Goal: Task Accomplishment & Management: Manage account settings

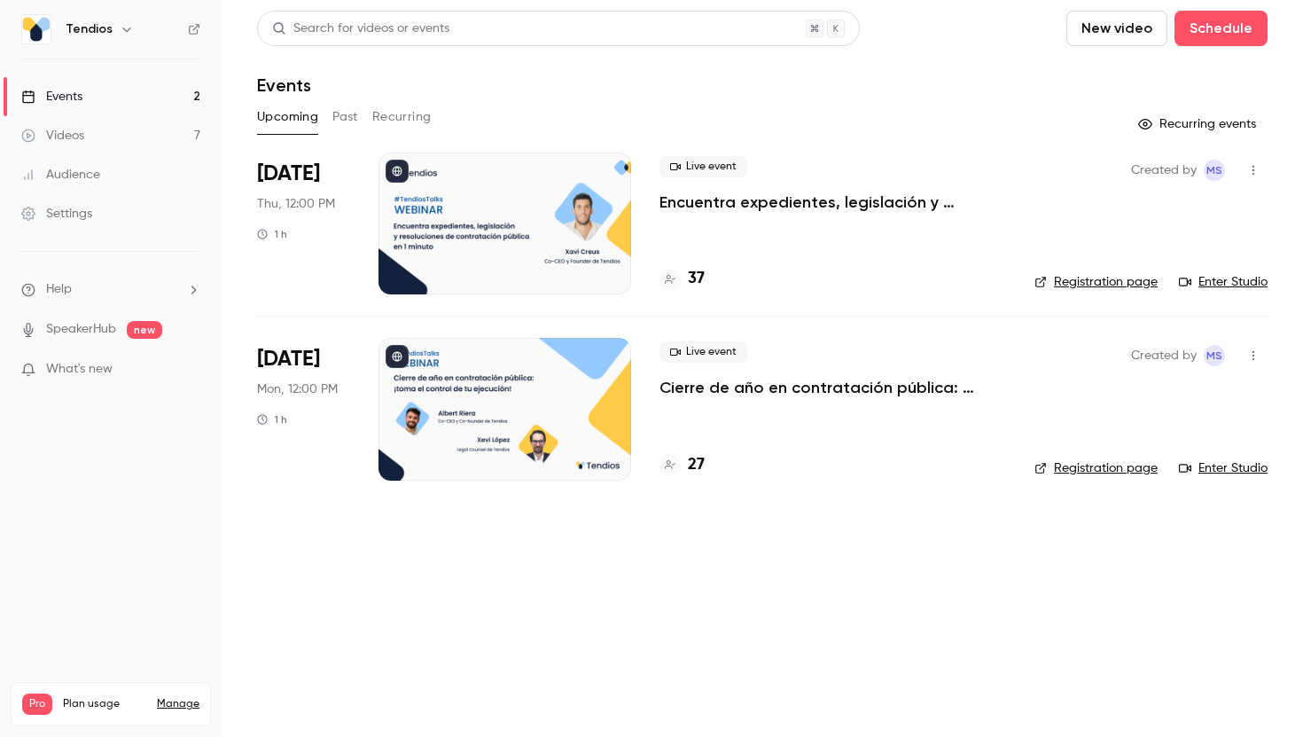
click at [751, 201] on p "Encuentra expedientes, legislación y resoluciones de contratación pública en 1 …" at bounding box center [833, 201] width 347 height 21
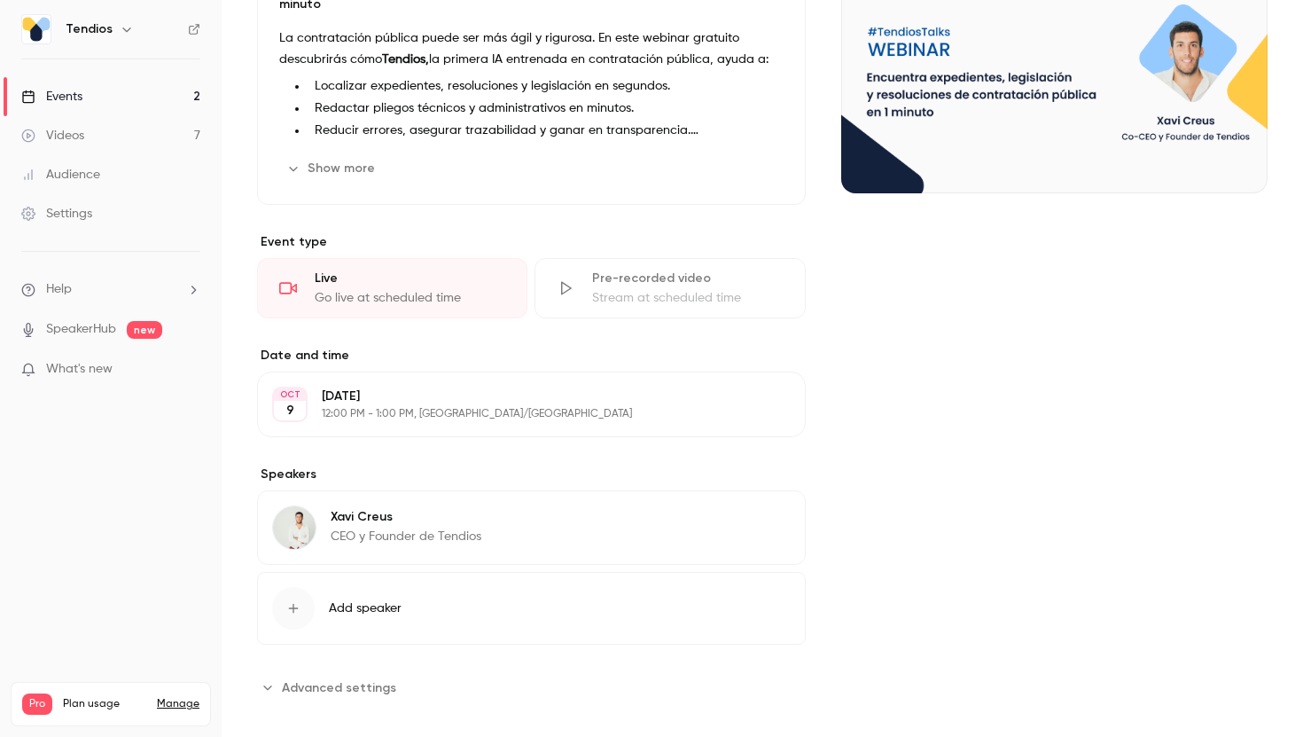
scroll to position [71, 0]
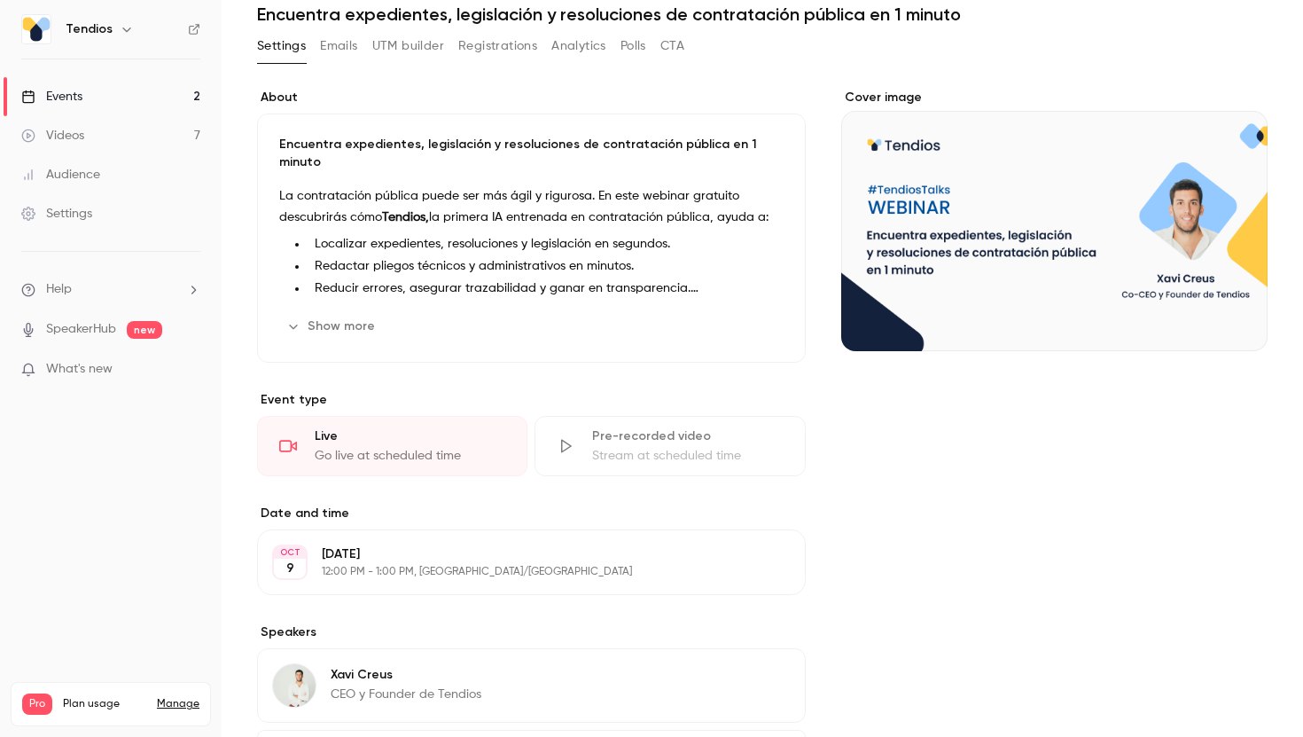
click at [849, 458] on div "Cover image" at bounding box center [1054, 474] width 426 height 770
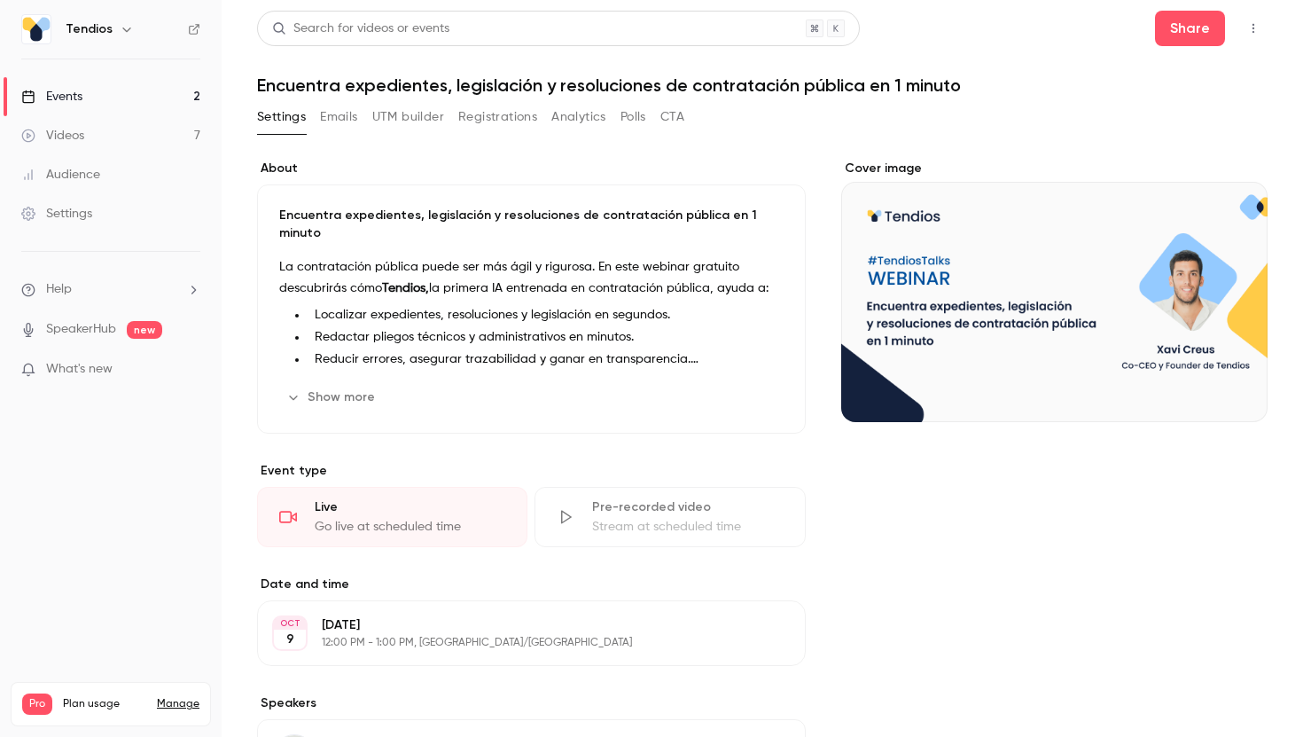
click at [514, 111] on button "Registrations" at bounding box center [497, 117] width 79 height 28
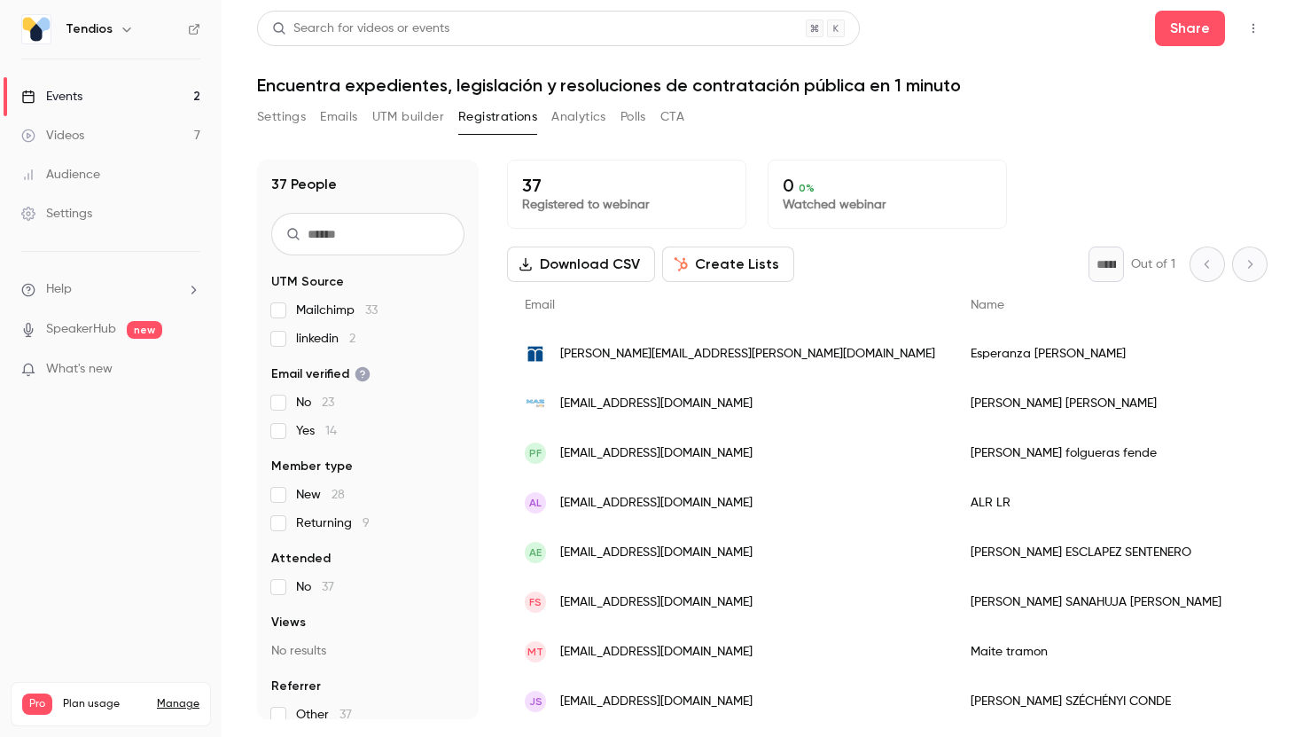
click at [694, 254] on button "Create Lists" at bounding box center [728, 263] width 132 height 35
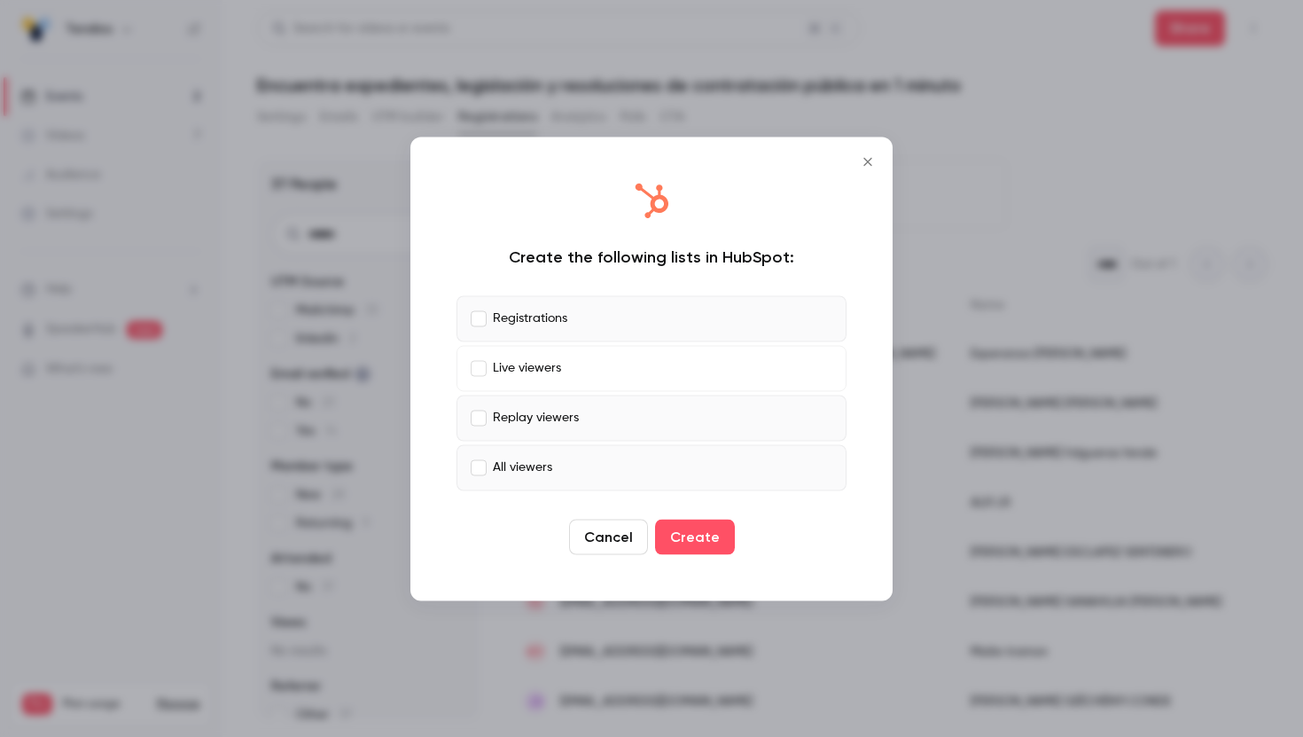
click at [481, 428] on label "Replay viewers" at bounding box center [652, 418] width 390 height 46
click at [697, 522] on button "Create" at bounding box center [695, 536] width 80 height 35
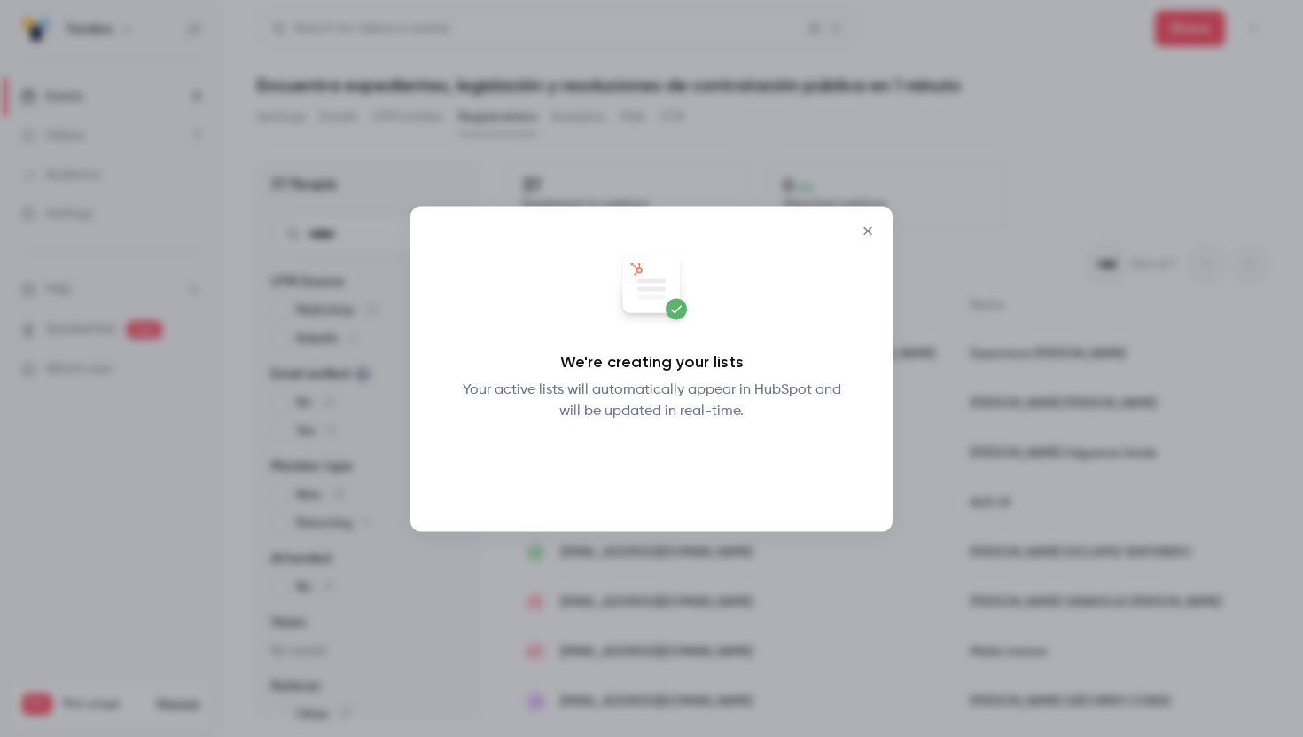
click at [643, 465] on button "Okay" at bounding box center [652, 466] width 65 height 35
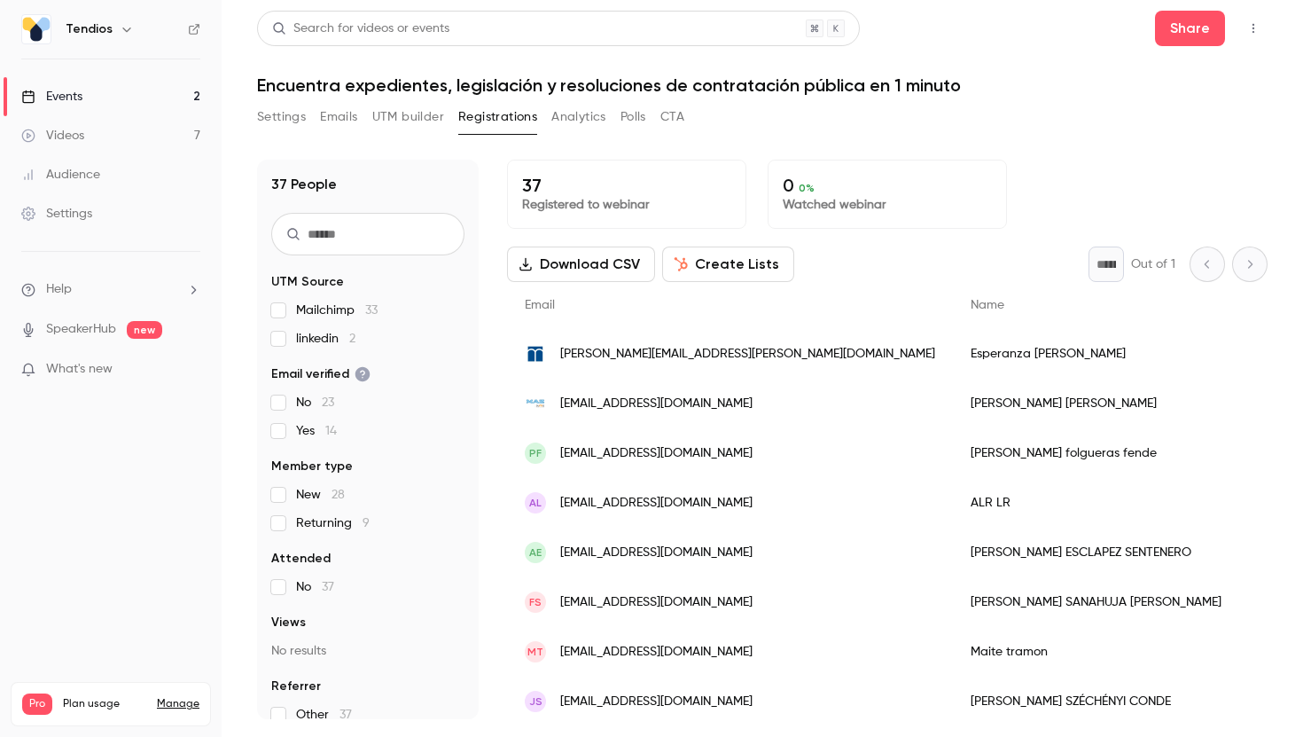
click at [111, 101] on link "Events 2" at bounding box center [111, 96] width 222 height 39
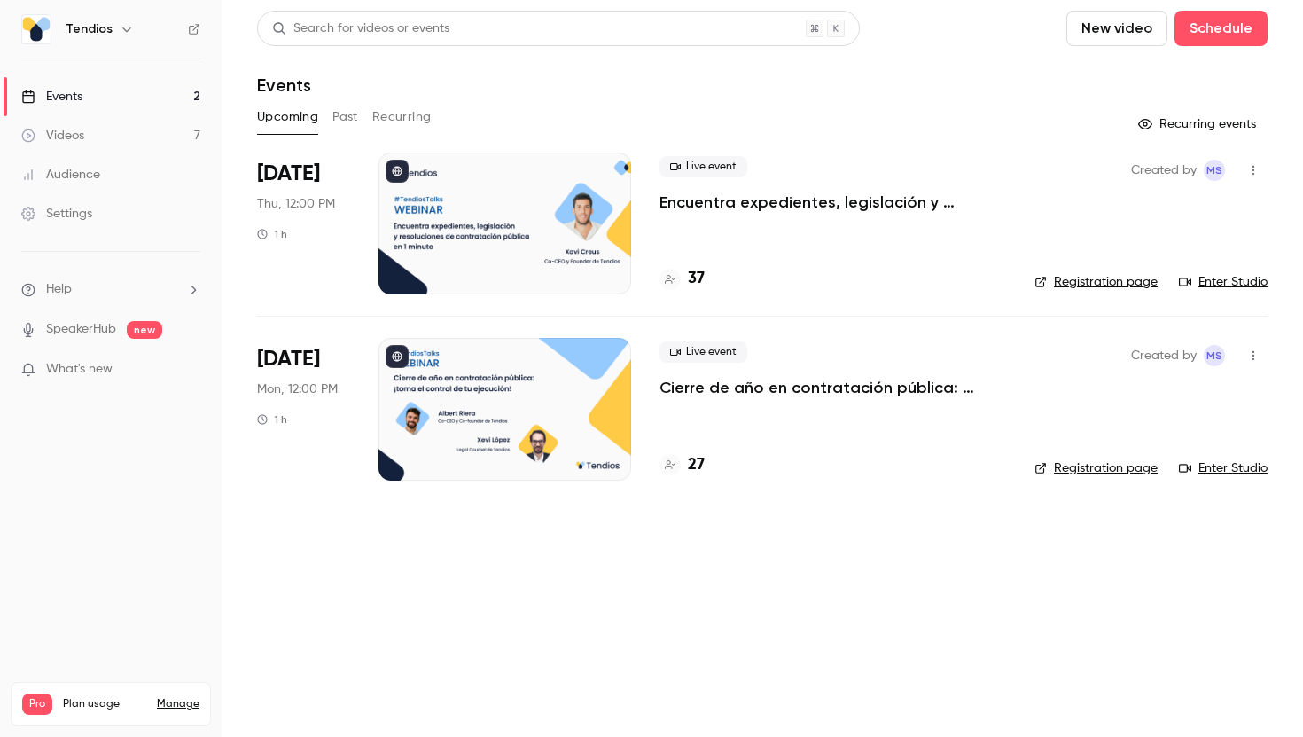
click at [714, 198] on p "Encuentra expedientes, legislación y resoluciones de contratación pública en 1 …" at bounding box center [833, 201] width 347 height 21
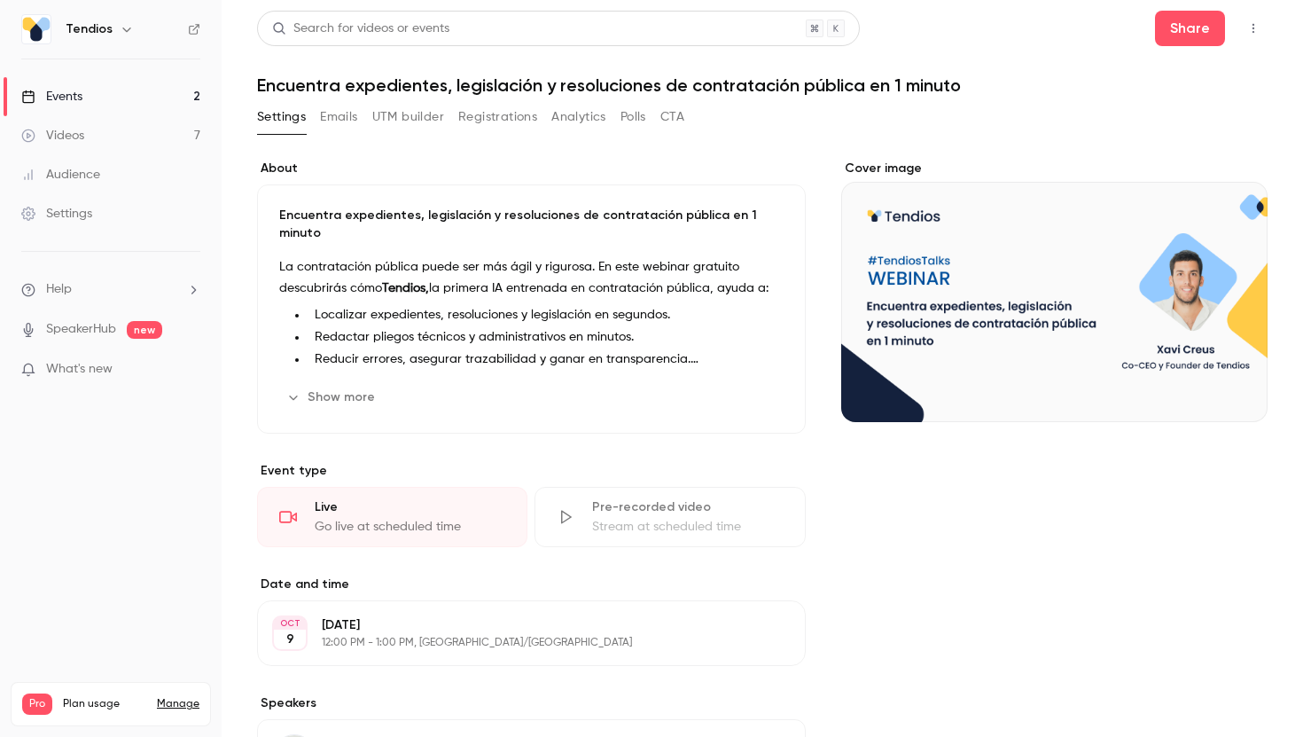
click at [481, 113] on button "Registrations" at bounding box center [497, 117] width 79 height 28
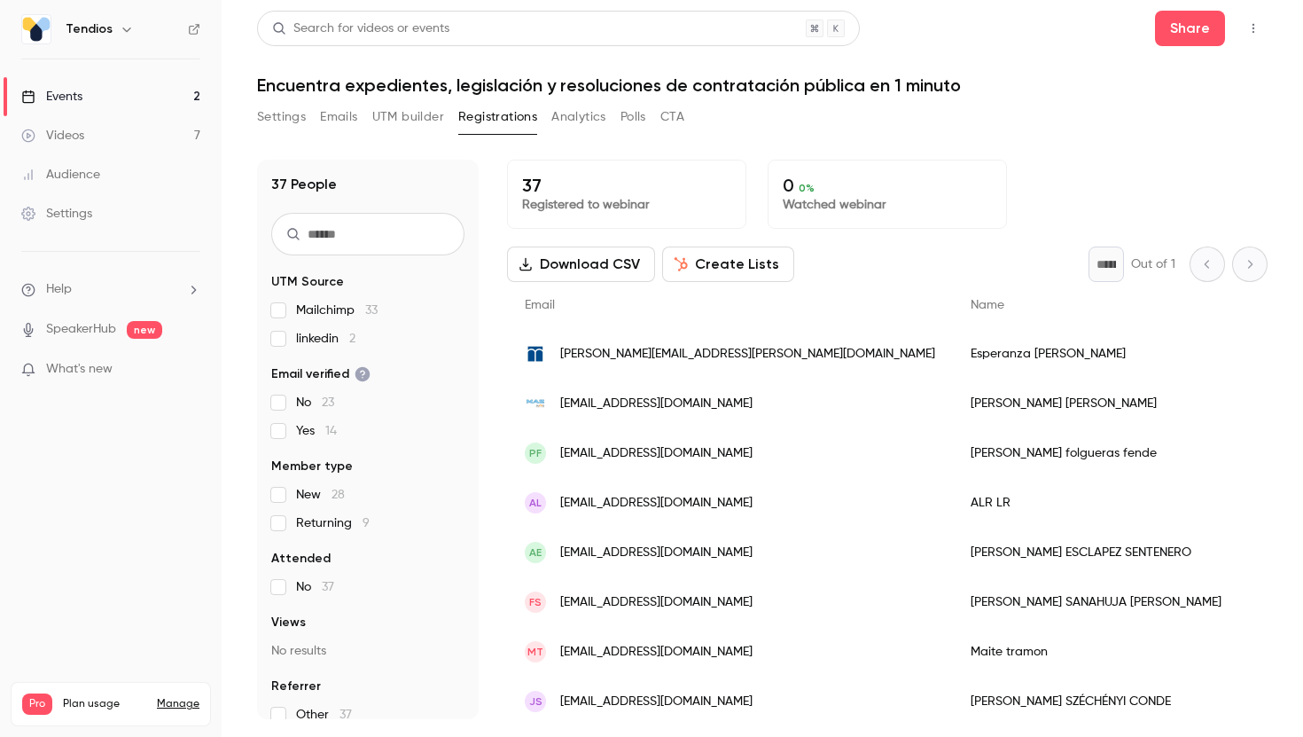
click at [73, 131] on div "Videos" at bounding box center [52, 136] width 63 height 18
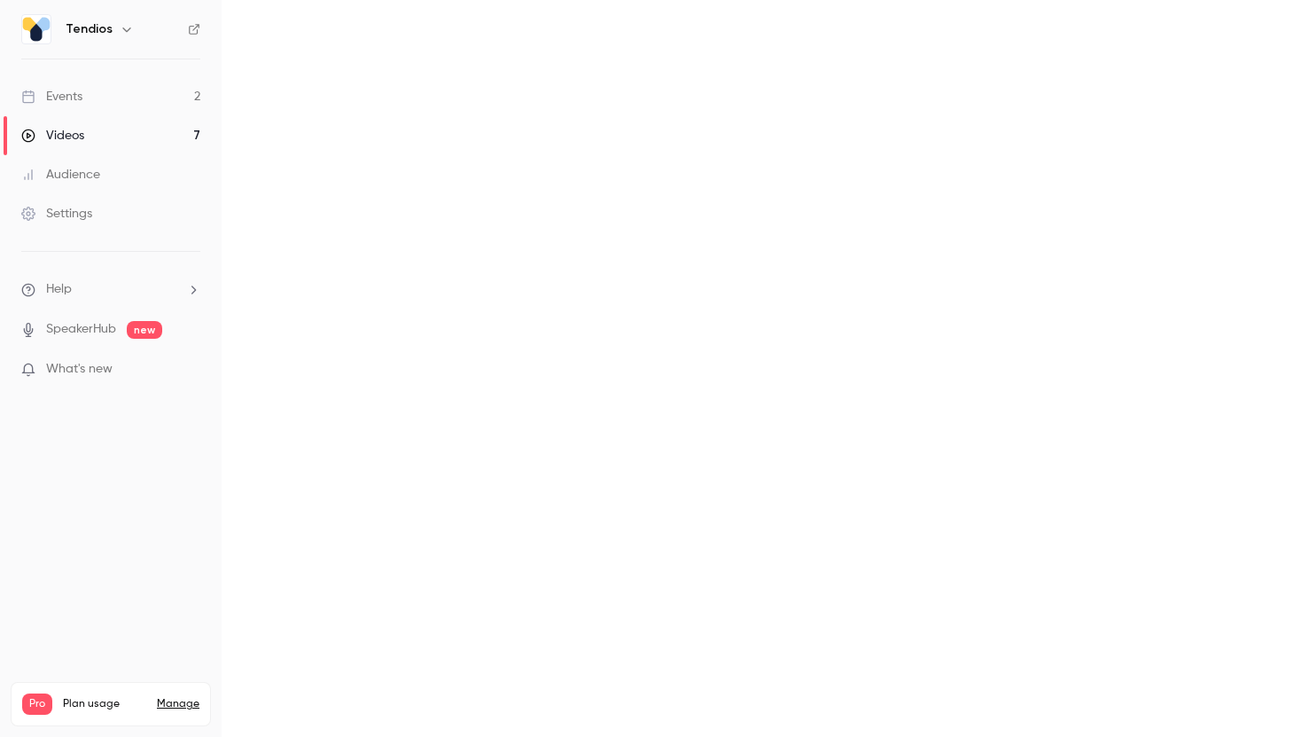
click at [90, 109] on link "Events 2" at bounding box center [111, 96] width 222 height 39
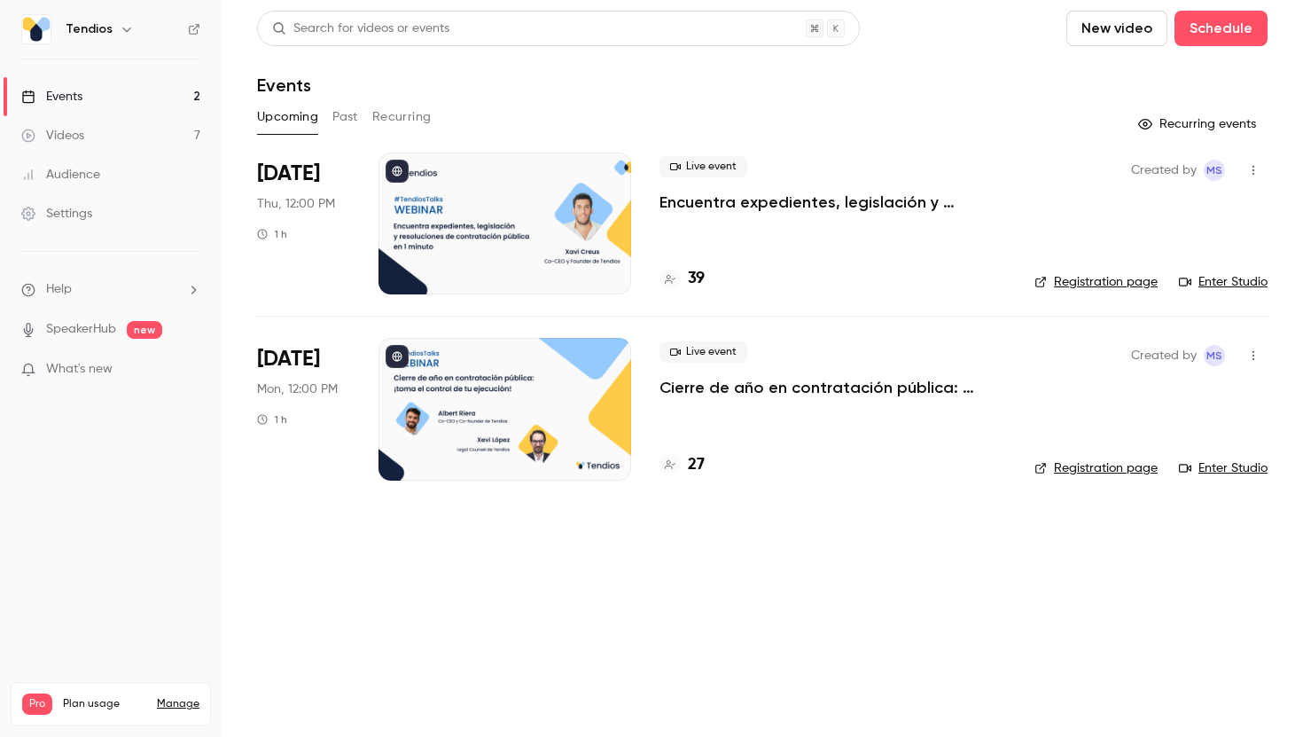
click at [731, 202] on p "Encuentra expedientes, legislación y resoluciones de contratación pública en 1 …" at bounding box center [833, 201] width 347 height 21
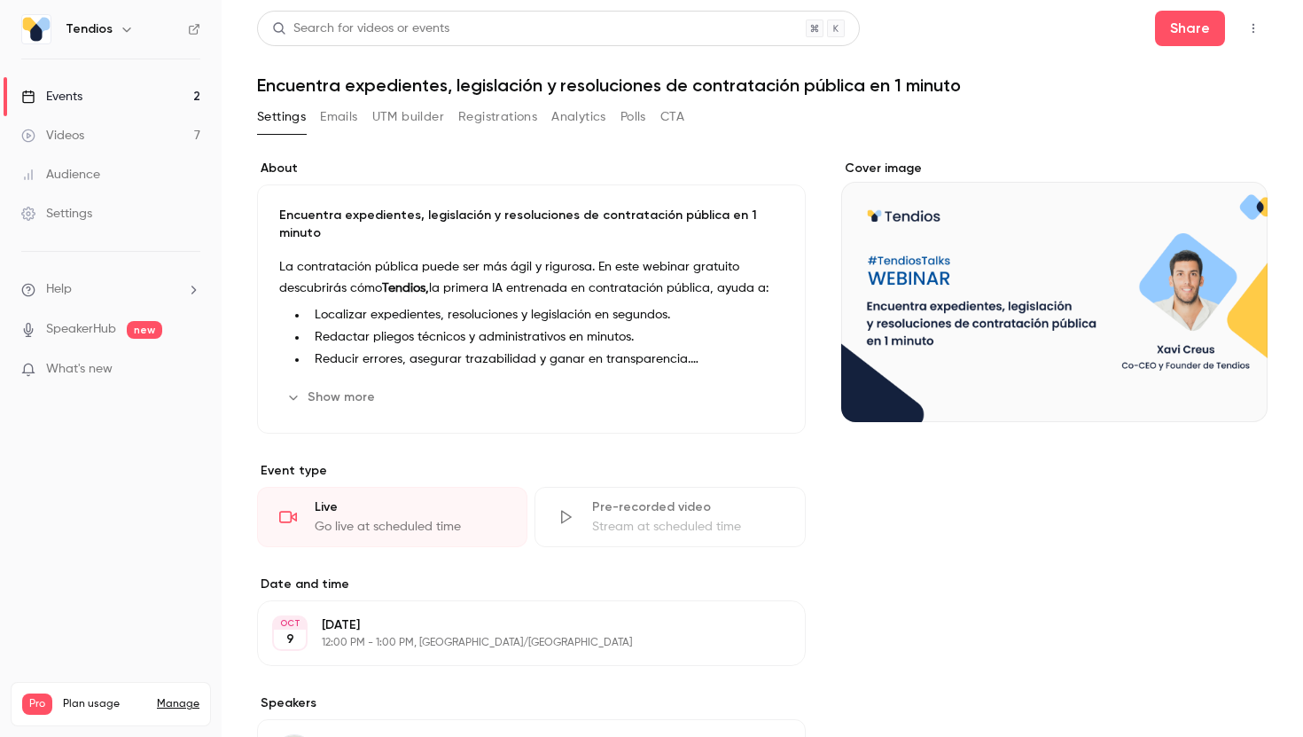
click at [145, 99] on link "Events 2" at bounding box center [111, 96] width 222 height 39
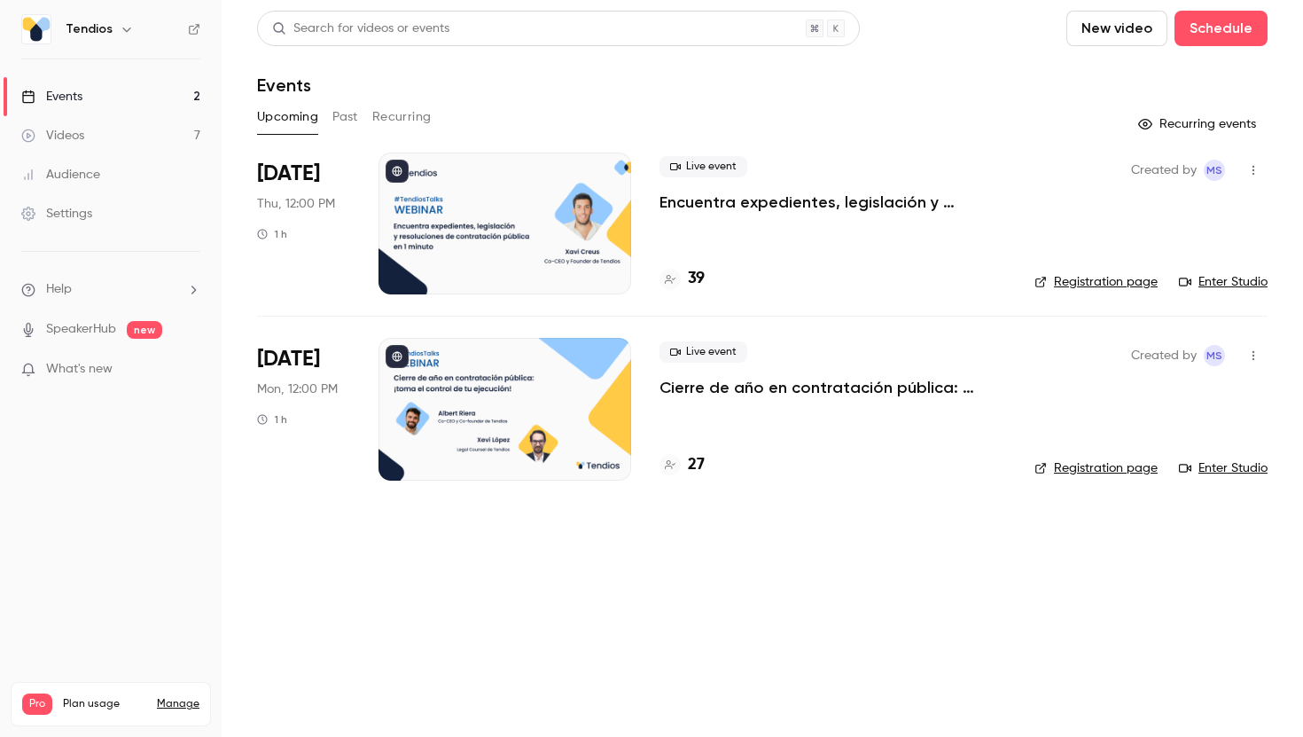
click at [747, 196] on p "Encuentra expedientes, legislación y resoluciones de contratación pública en 1 …" at bounding box center [833, 201] width 347 height 21
